Goal: Use online tool/utility: Utilize a website feature to perform a specific function

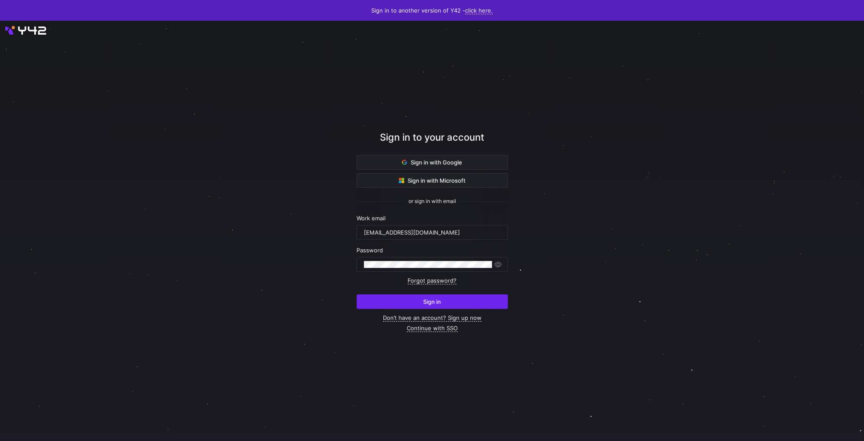
click at [411, 298] on span "submit" at bounding box center [432, 302] width 151 height 14
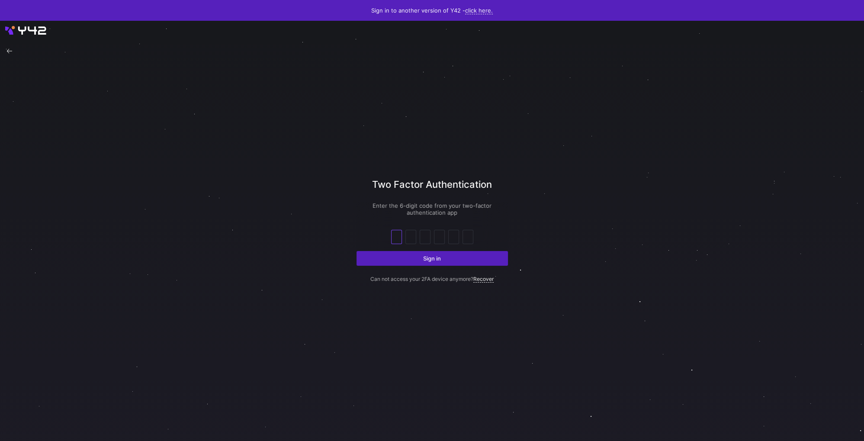
type input "1"
type input "2"
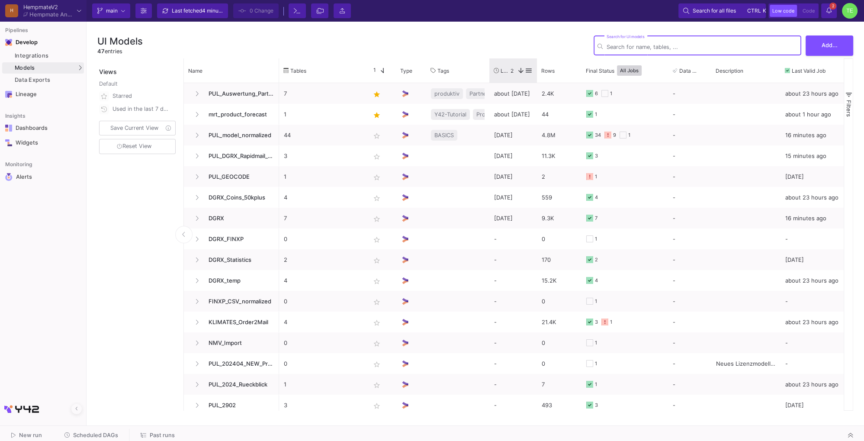
click at [506, 73] on span "Last Used" at bounding box center [505, 70] width 10 height 6
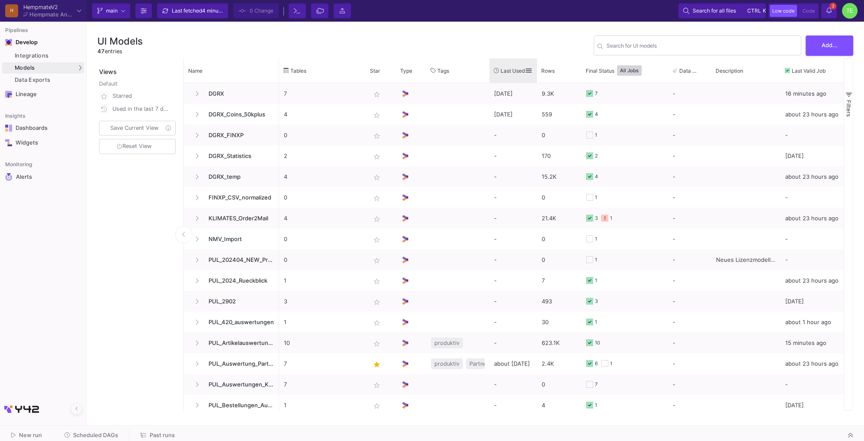
click at [506, 73] on span "Last Used" at bounding box center [512, 70] width 24 height 6
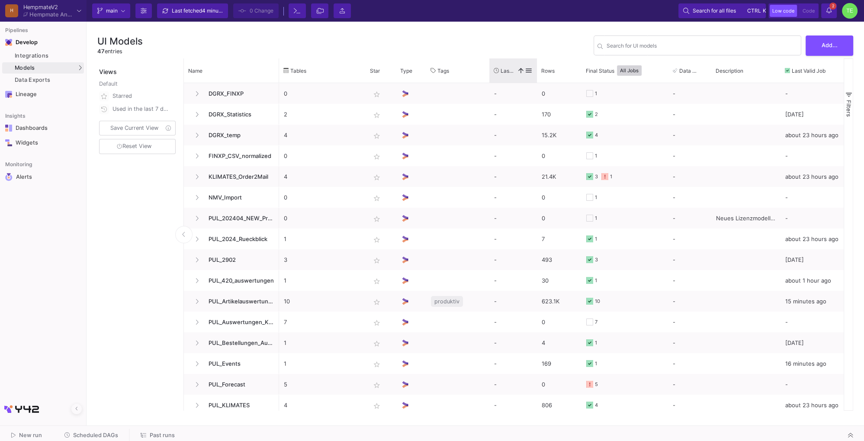
click at [506, 73] on span "Last Used" at bounding box center [506, 70] width 13 height 6
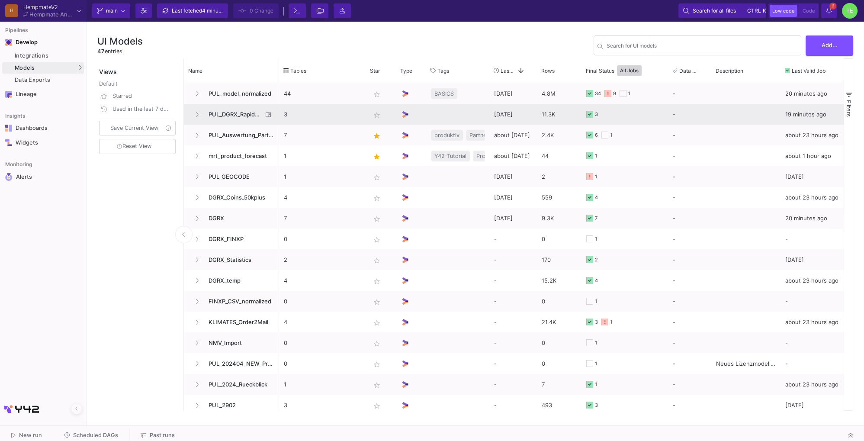
click at [232, 115] on span "PUL_DGRX_Rapidmail_Walletaktivierung" at bounding box center [232, 114] width 59 height 20
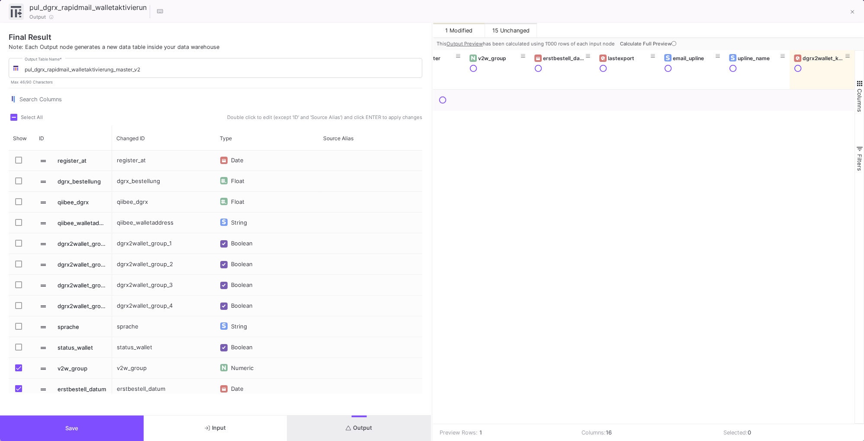
scroll to position [291, 0]
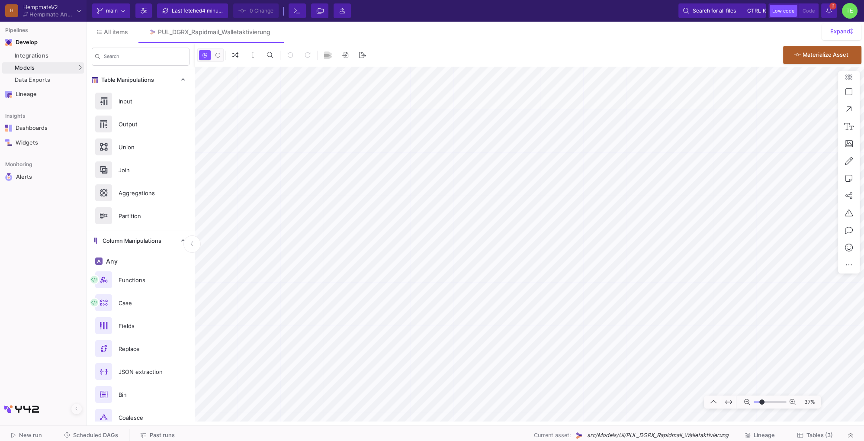
type input "1"
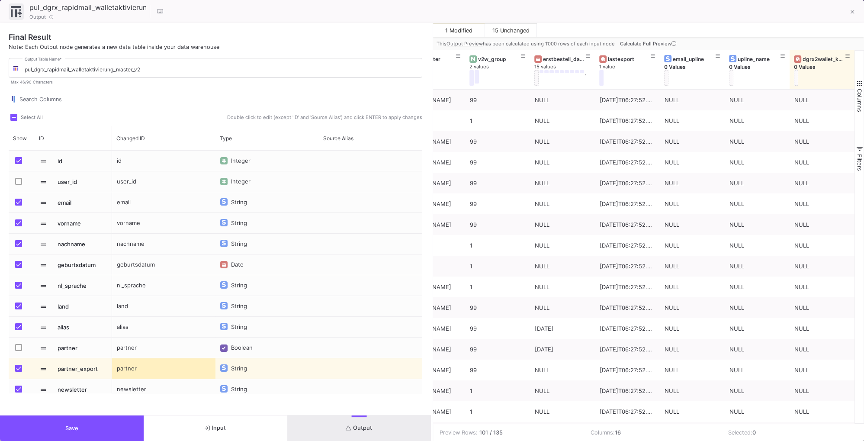
scroll to position [0, 616]
click at [375, 430] on button "Output" at bounding box center [359, 428] width 144 height 26
click at [634, 44] on span "Calculate Full Preview" at bounding box center [649, 44] width 58 height 6
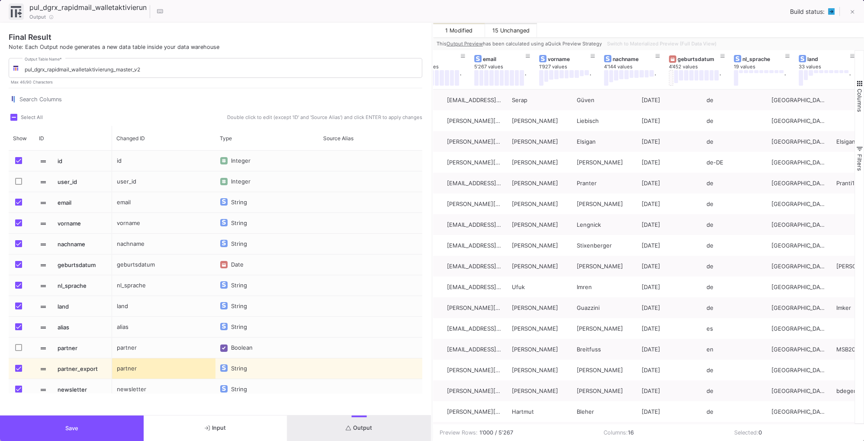
scroll to position [0, 0]
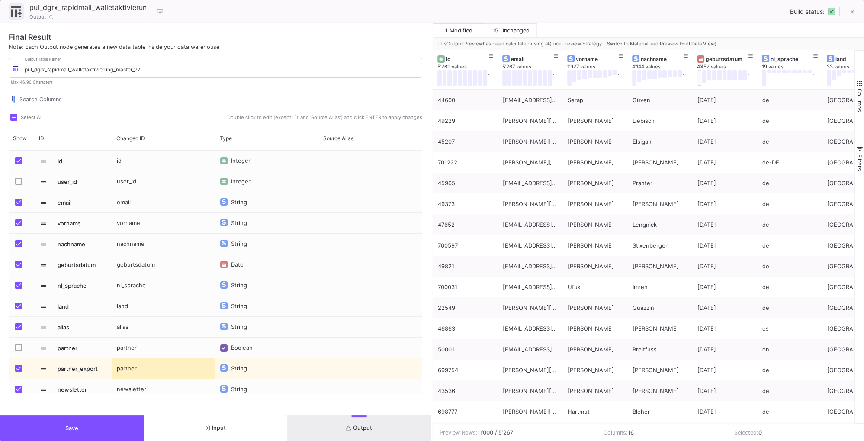
click at [629, 45] on span "Switch to Materialized Preview (Full Data View)" at bounding box center [661, 44] width 109 height 6
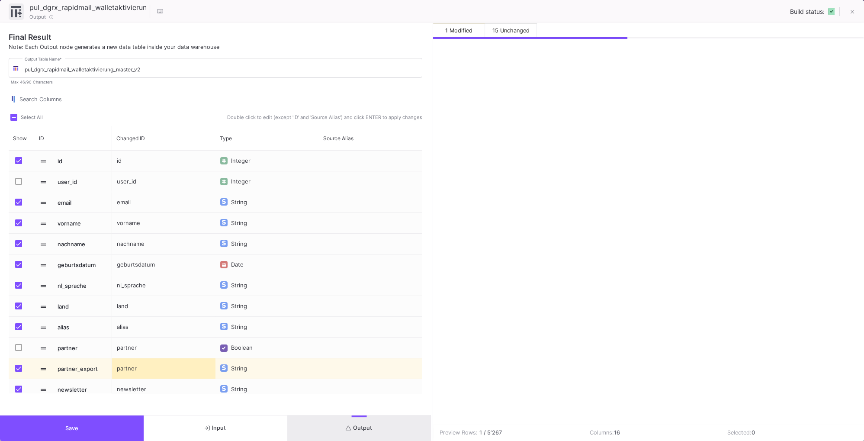
scroll to position [0, 616]
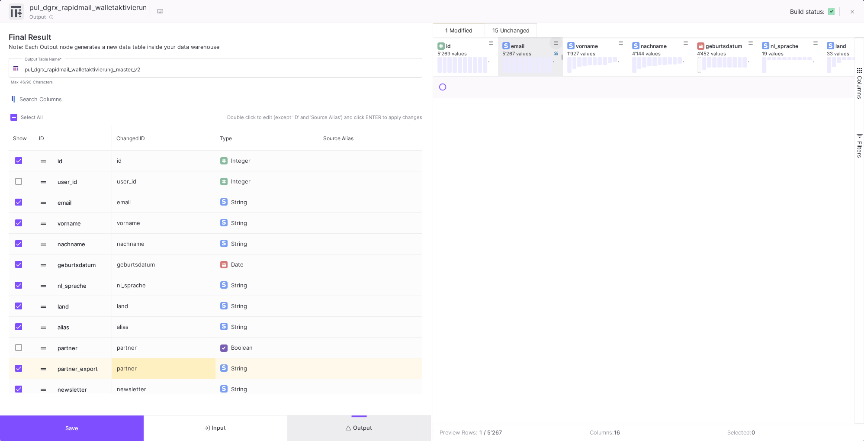
click at [556, 42] on icon at bounding box center [556, 43] width 4 height 5
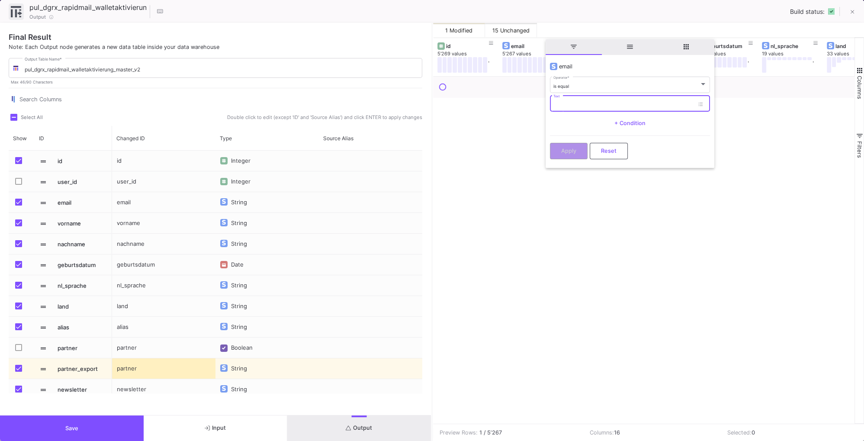
click at [570, 102] on input "Text" at bounding box center [623, 105] width 141 height 6
paste input "samialang@gmail.com"
type input "samialang@gmail.com"
click at [568, 151] on span "Apply" at bounding box center [568, 150] width 15 height 6
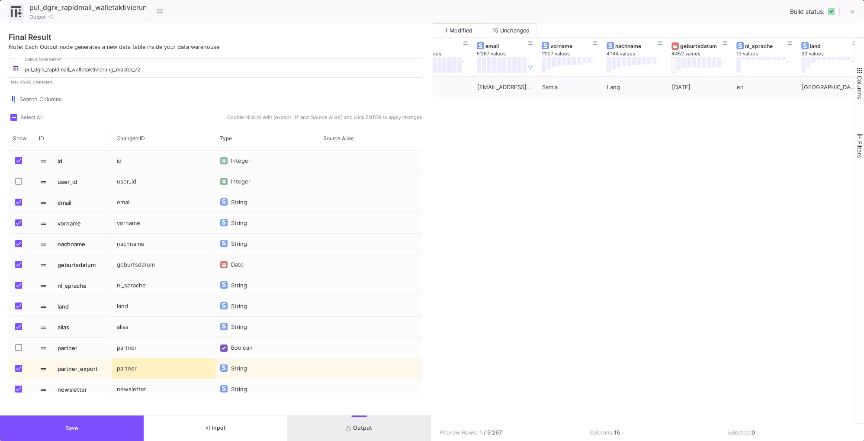
click at [49, 430] on button "Save" at bounding box center [72, 428] width 144 height 26
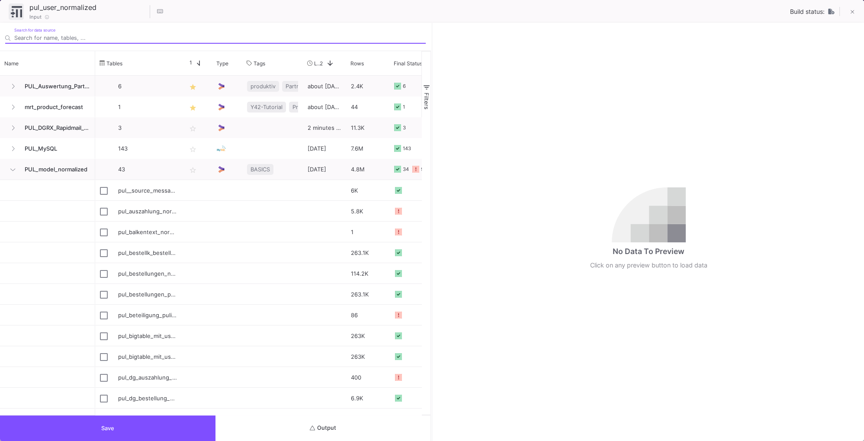
click at [324, 434] on button "Output" at bounding box center [322, 428] width 215 height 26
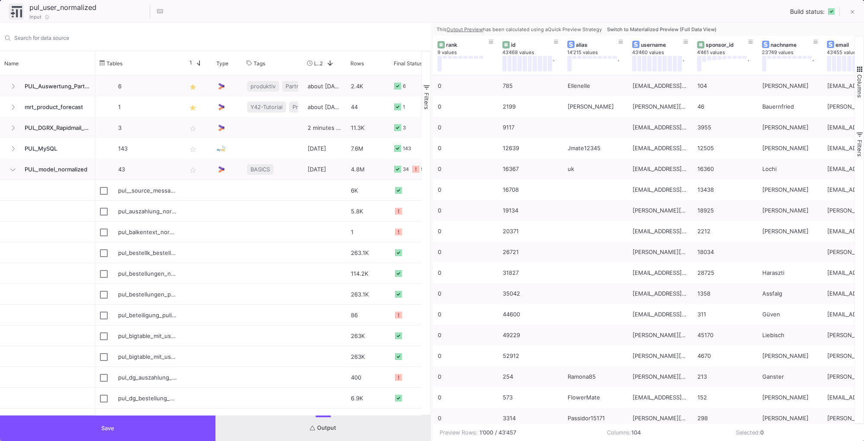
click at [630, 27] on span "Switch to Materialized Preview (Full Data View)" at bounding box center [661, 29] width 109 height 6
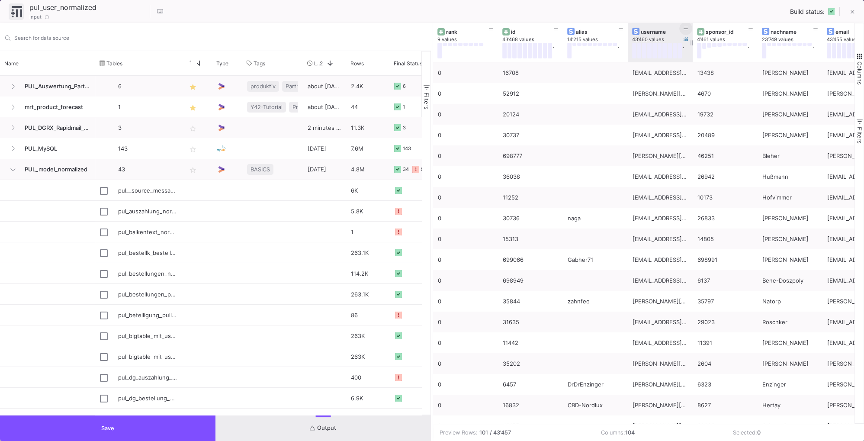
click at [686, 29] on icon at bounding box center [685, 28] width 4 height 5
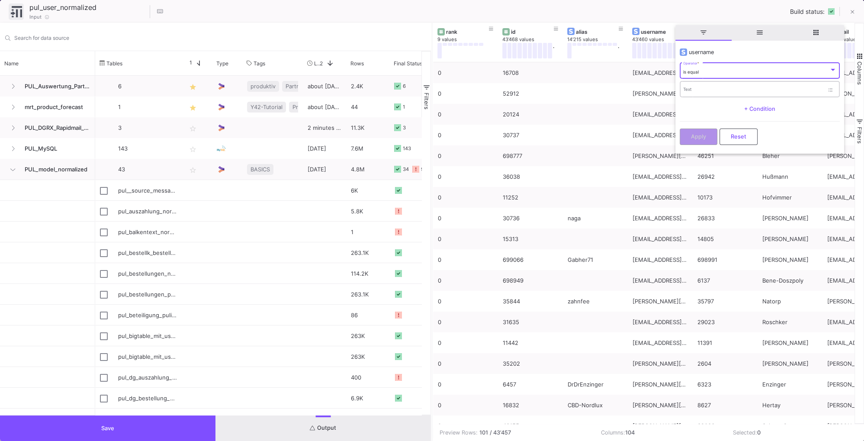
click at [697, 91] on input "Text" at bounding box center [753, 91] width 141 height 6
paste input "samialang@gmail.com"
type input "samialang@gmail.com"
click at [698, 135] on span "Apply" at bounding box center [698, 135] width 15 height 6
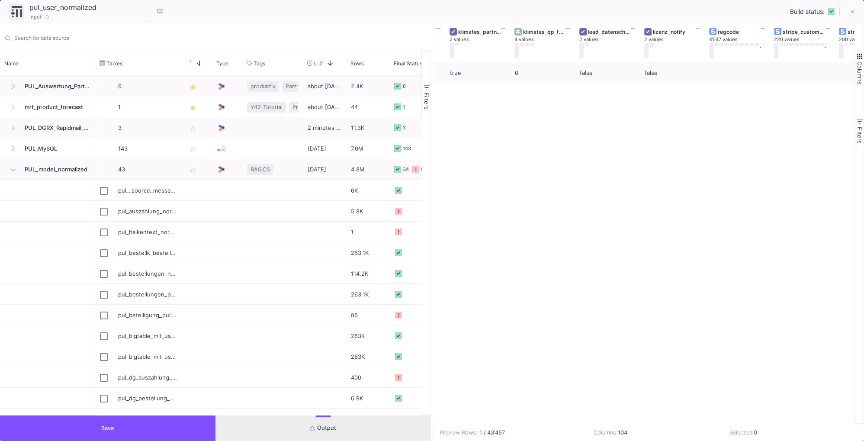
drag, startPoint x: 454, startPoint y: 421, endPoint x: 753, endPoint y: 427, distance: 299.3
click at [753, 427] on mat-sidenav-content "Drag here to set row groups Drag here to set column labels klimates_abo_status …" at bounding box center [648, 232] width 431 height 418
click at [861, 53] on span "button" at bounding box center [859, 56] width 8 height 8
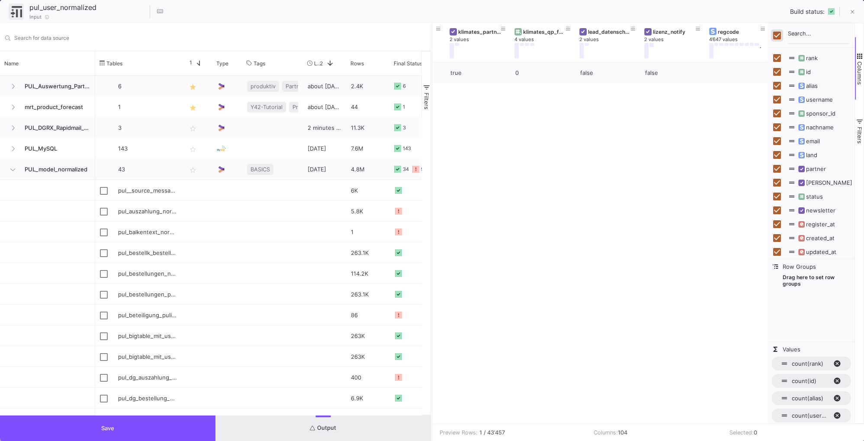
click at [778, 33] on input "Toggle Select All Columns" at bounding box center [777, 36] width 8 height 8
checkbox input "false"
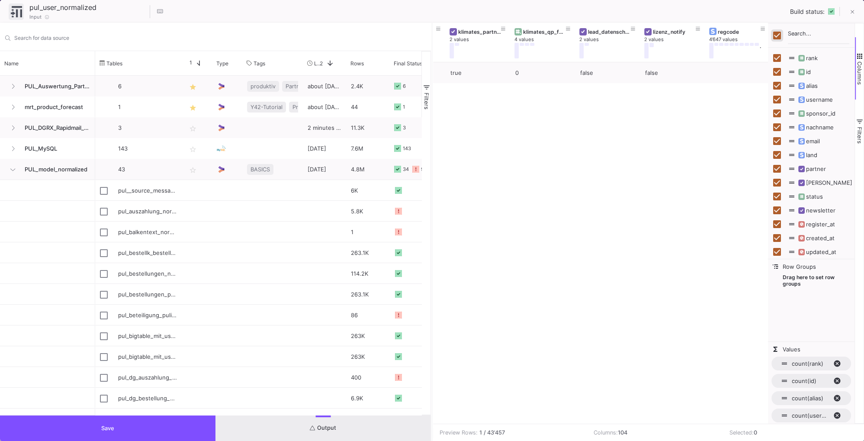
checkbox input "false"
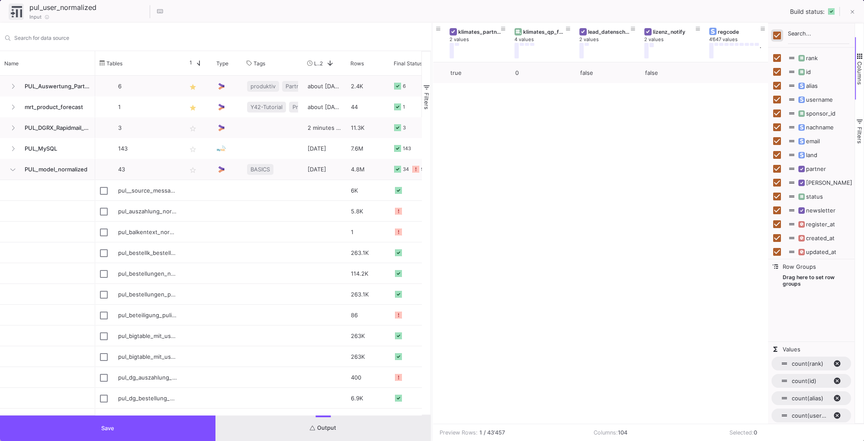
checkbox input "false"
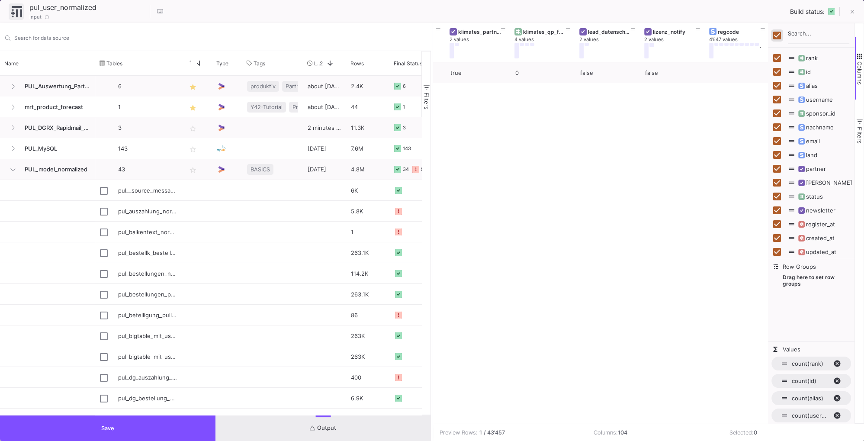
checkbox input "false"
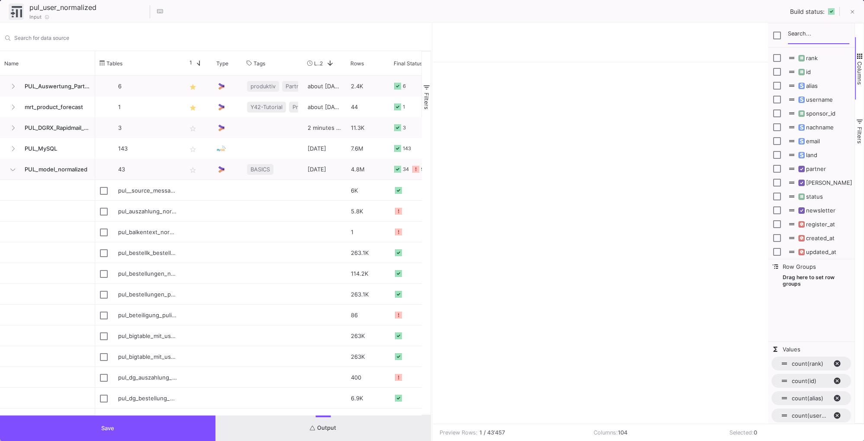
click at [792, 35] on input "Filter Columns Input" at bounding box center [818, 35] width 61 height 17
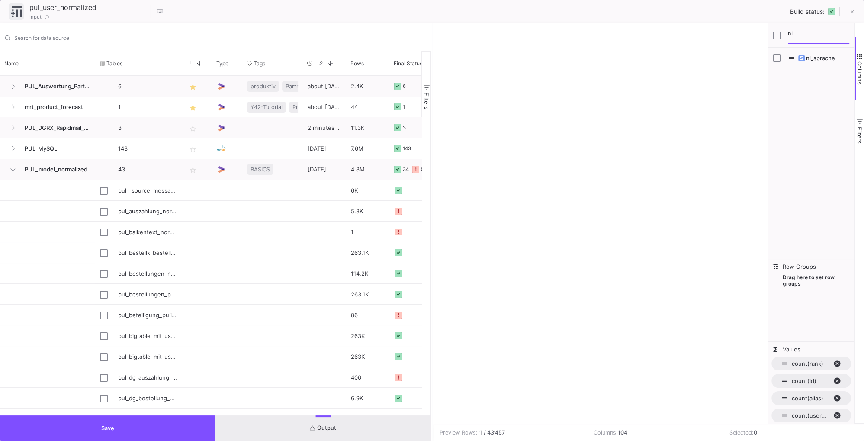
type input "nl"
click at [776, 56] on input "Press SPACE to toggle visibility (hidden)" at bounding box center [777, 58] width 8 height 8
checkbox input "true"
click at [849, 12] on button at bounding box center [851, 12] width 17 height 17
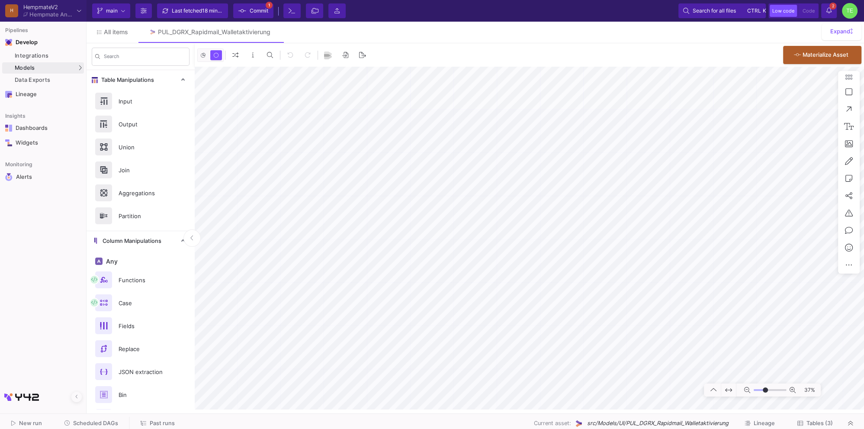
type input "-20"
